Goal: Transaction & Acquisition: Subscribe to service/newsletter

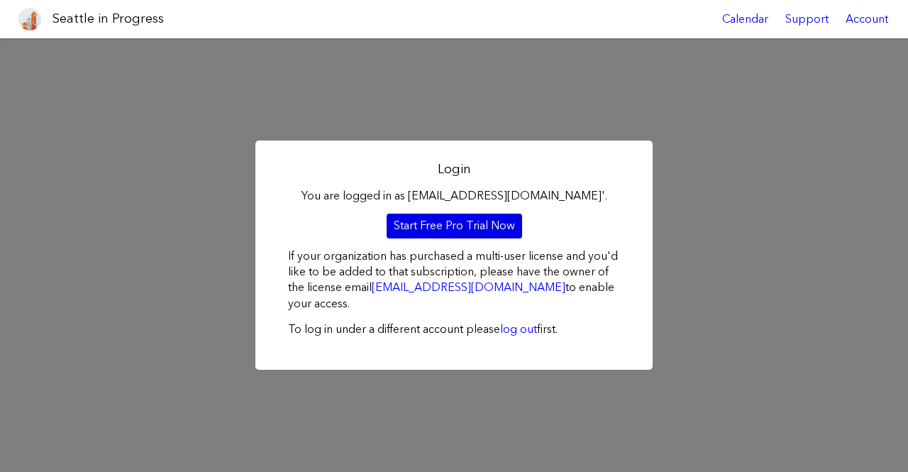
click at [469, 230] on link "Start Free Pro Trial Now" at bounding box center [454, 225] width 135 height 24
